Goal: Task Accomplishment & Management: Use online tool/utility

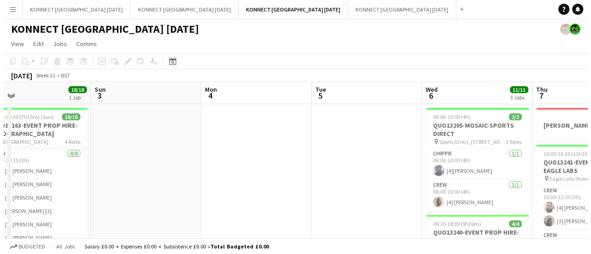
scroll to position [0, 240]
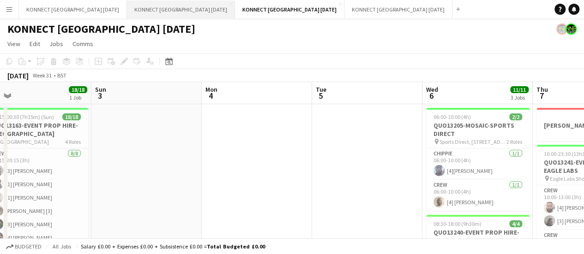
click at [135, 14] on button "KONNECT [GEOGRAPHIC_DATA] [DATE] Close" at bounding box center [181, 9] width 108 height 18
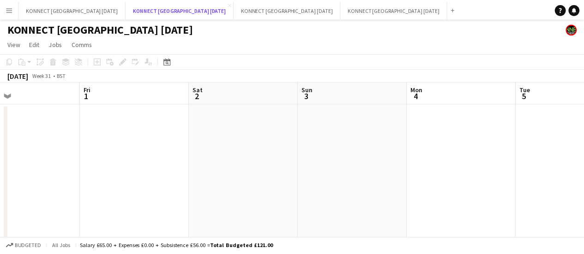
scroll to position [0, 245]
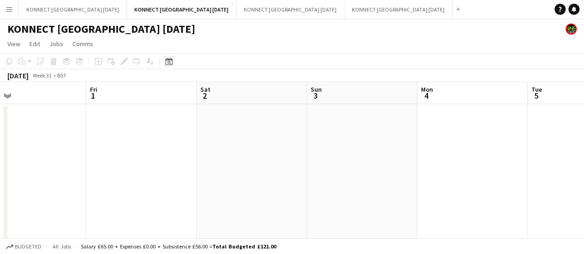
click at [167, 66] on div "Date picker" at bounding box center [168, 61] width 11 height 11
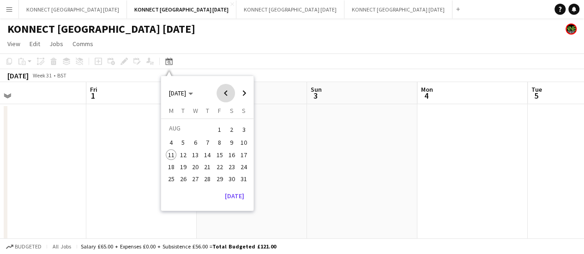
click at [222, 91] on span "Previous month" at bounding box center [226, 93] width 18 height 18
click at [218, 177] on span "25" at bounding box center [219, 176] width 11 height 11
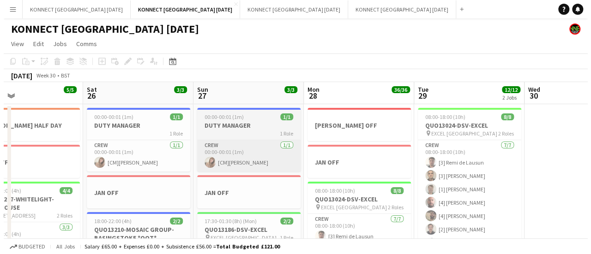
scroll to position [0, 252]
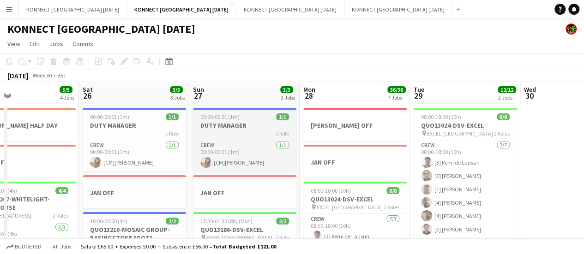
click at [276, 132] on span "1 Role" at bounding box center [282, 133] width 13 height 7
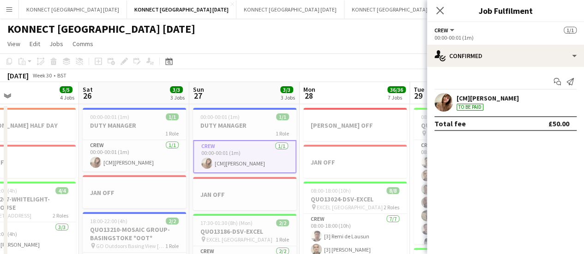
click at [293, 42] on app-page-menu "View Day view expanded Day view collapsed Month view Date picker Jump to [DATE]…" at bounding box center [292, 45] width 584 height 18
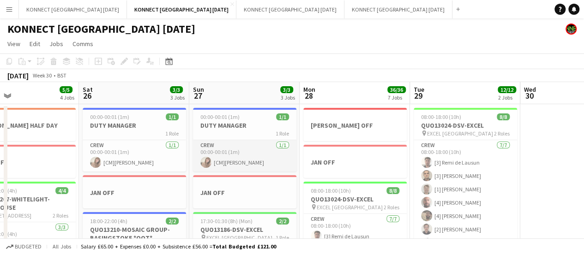
click at [213, 147] on app-card-role "Crew [DATE] 00:00-00:01 (1m) [CM][PERSON_NAME]" at bounding box center [244, 155] width 103 height 31
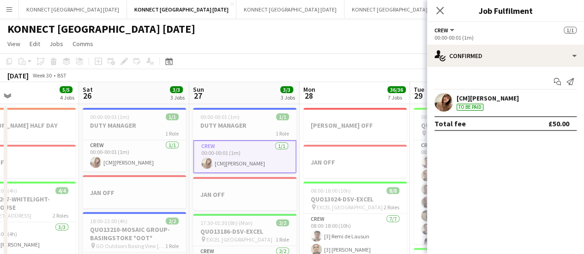
click at [242, 68] on app-toolbar "Copy Paste Paste Ctrl+V Paste with crew Ctrl+Shift+V Paste linked Job [GEOGRAPH…" at bounding box center [292, 62] width 584 height 16
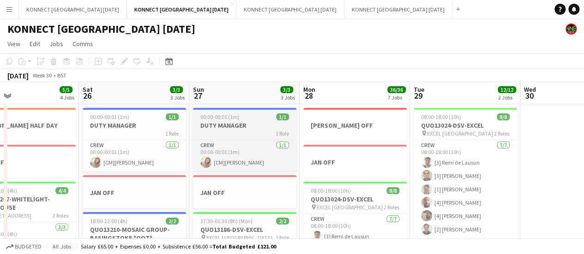
click at [220, 128] on h3 "DUTY MANAGER" at bounding box center [244, 125] width 103 height 8
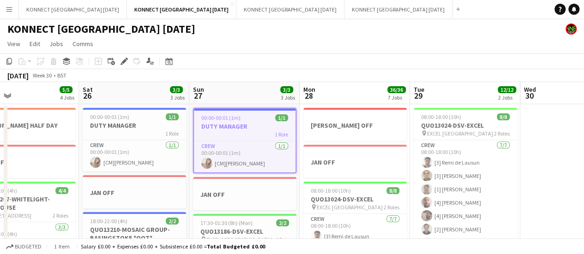
click at [3, 60] on app-toolbar "Copy Paste Paste Ctrl+V Paste with crew Ctrl+Shift+V Paste linked Job [GEOGRAPH…" at bounding box center [292, 62] width 584 height 16
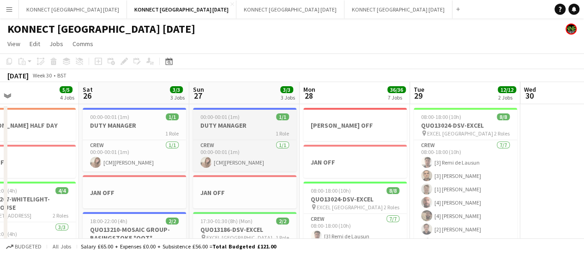
click at [209, 128] on h3 "DUTY MANAGER" at bounding box center [244, 125] width 103 height 8
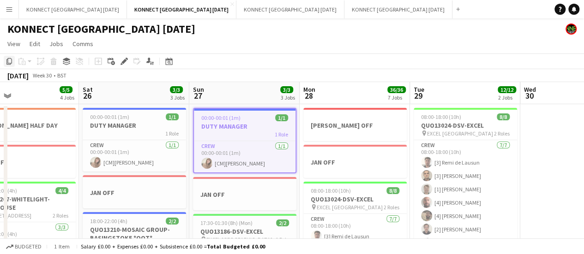
click at [6, 59] on icon "Copy" at bounding box center [9, 61] width 7 height 7
click at [237, 13] on button "KONNECT [GEOGRAPHIC_DATA] [DATE] Close" at bounding box center [290, 9] width 108 height 18
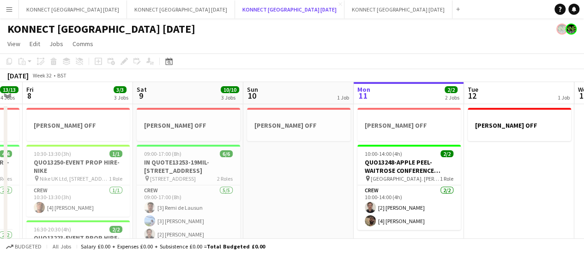
scroll to position [0, 198]
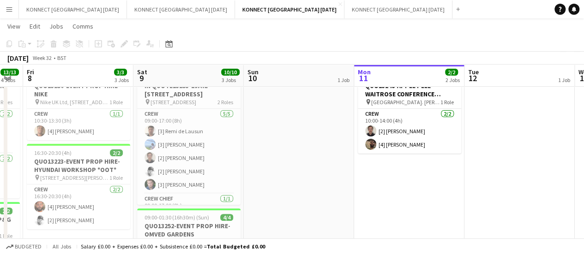
click at [250, 146] on app-date-cell "[PERSON_NAME] OFF" at bounding box center [299, 238] width 110 height 420
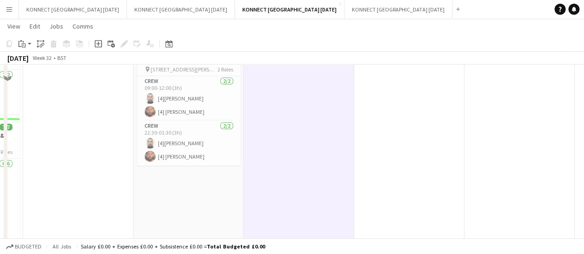
scroll to position [250, 0]
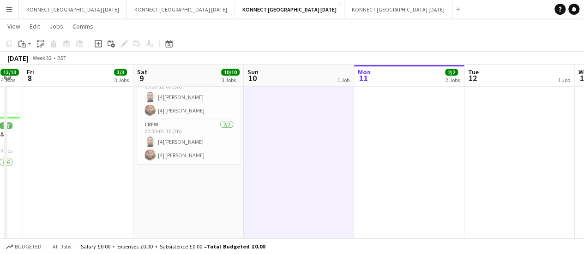
click at [186, 202] on app-date-cell "[PERSON_NAME] OFF 09:00-17:00 (8h) 6/6 IN QUOTE13253-19MIL-93 Haymerle Rd pin 9…" at bounding box center [188, 63] width 110 height 420
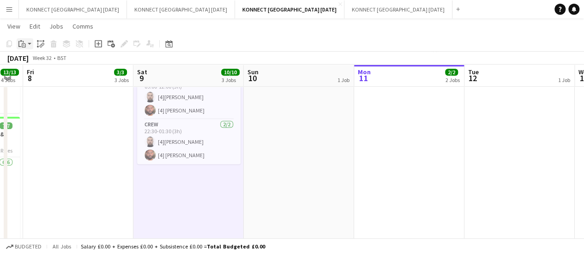
click at [24, 46] on icon "Paste" at bounding box center [21, 43] width 7 height 7
click at [44, 79] on link "Paste with crew Ctrl+Shift+V" at bounding box center [67, 77] width 87 height 8
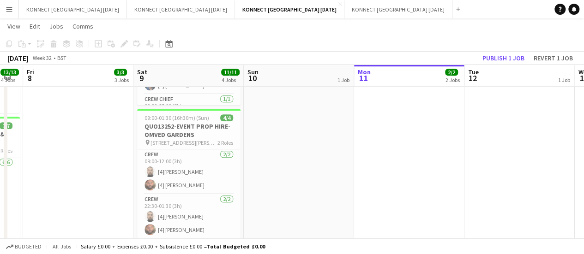
click at [282, 145] on app-date-cell "[PERSON_NAME] OFF" at bounding box center [299, 63] width 110 height 420
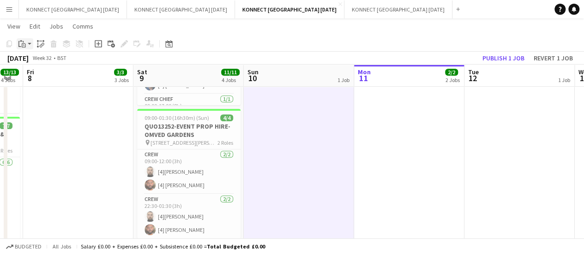
click at [24, 46] on icon "Paste" at bounding box center [21, 43] width 7 height 7
click at [67, 79] on link "Paste with crew Ctrl+Shift+V" at bounding box center [67, 77] width 87 height 8
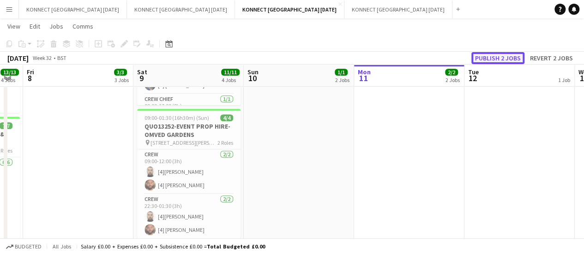
click at [496, 58] on button "Publish 2 jobs" at bounding box center [497, 58] width 53 height 12
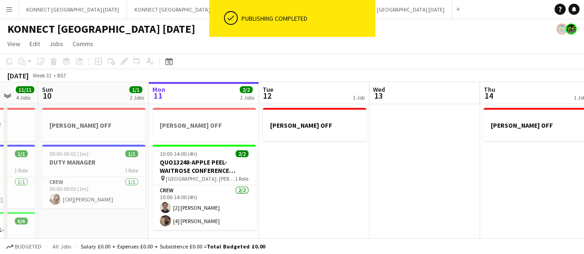
scroll to position [0, 406]
